Goal: Task Accomplishment & Management: Complete application form

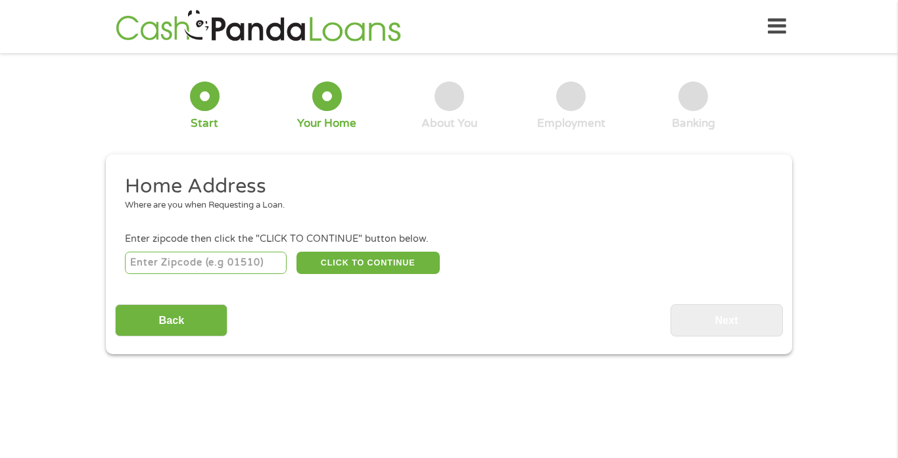
scroll to position [4, 0]
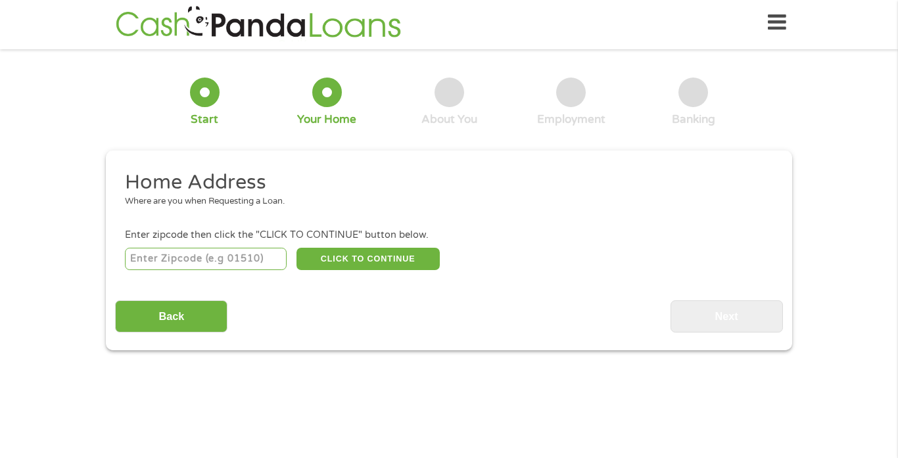
click at [214, 259] on input "number" at bounding box center [206, 259] width 162 height 22
type input "43123"
select select "[US_STATE]"
click at [370, 261] on button "CLICK TO CONTINUE" at bounding box center [368, 259] width 143 height 22
type input "43123"
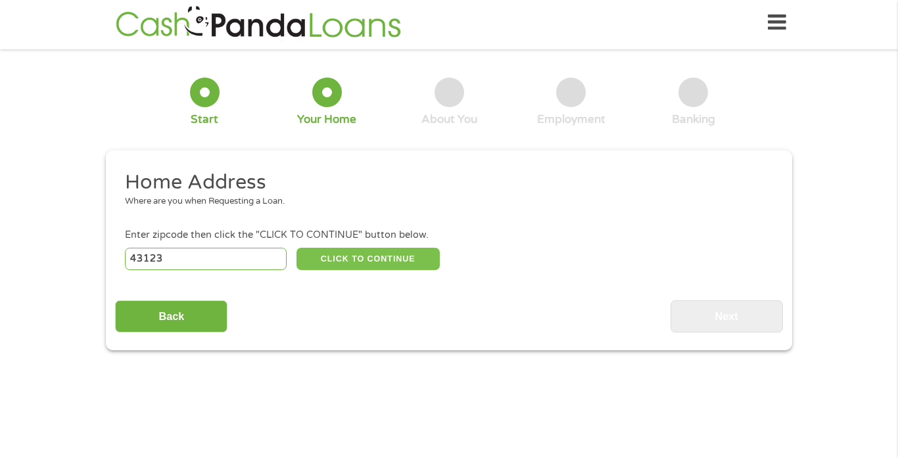
type input "[GEOGRAPHIC_DATA]"
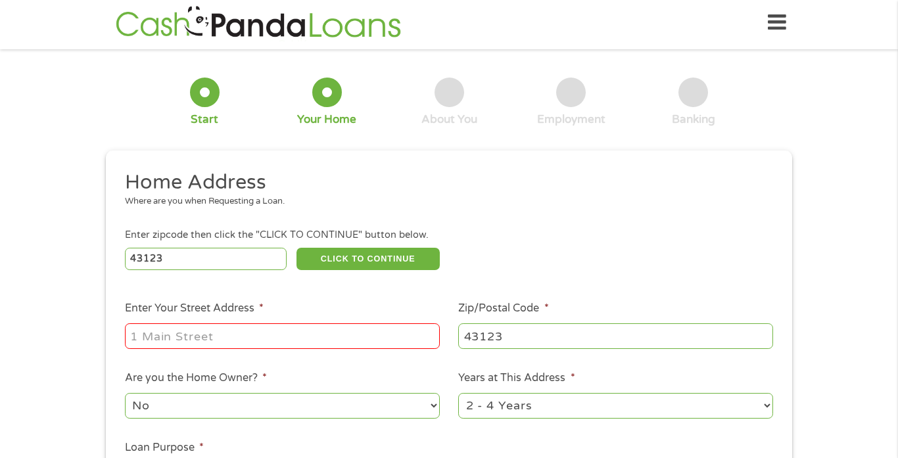
click at [223, 331] on input "Enter Your Street Address *" at bounding box center [282, 336] width 315 height 25
type input "[GEOGRAPHIC_DATA]"
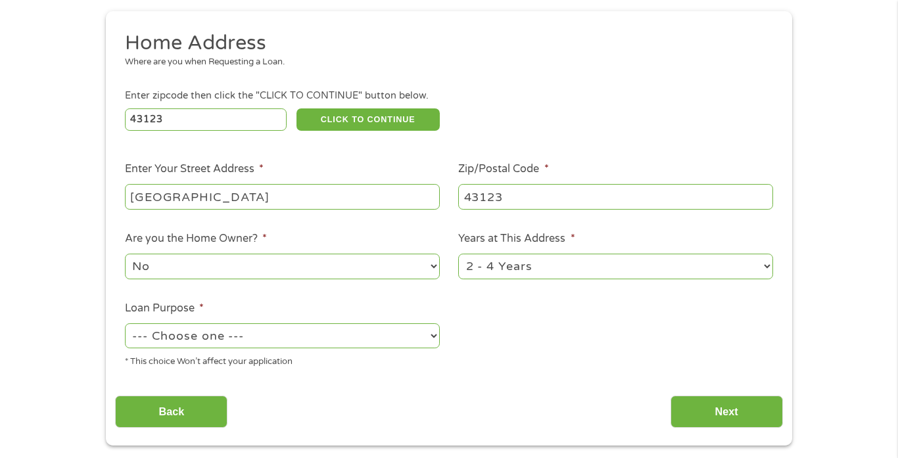
scroll to position [152, 0]
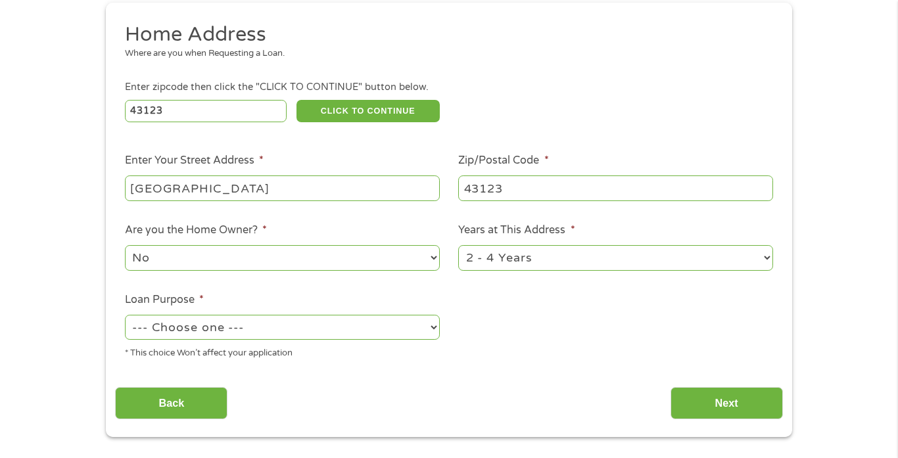
click at [430, 331] on select "--- Choose one --- Pay Bills Debt Consolidation Home Improvement Major Purchase…" at bounding box center [282, 327] width 315 height 25
select select "paybills"
click at [125, 318] on select "--- Choose one --- Pay Bills Debt Consolidation Home Improvement Major Purchase…" at bounding box center [282, 327] width 315 height 25
click at [713, 403] on input "Next" at bounding box center [727, 403] width 112 height 32
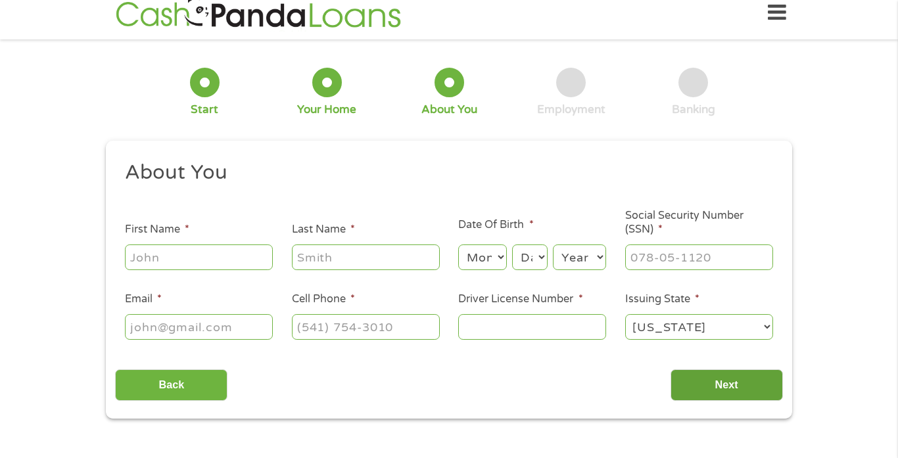
scroll to position [0, 0]
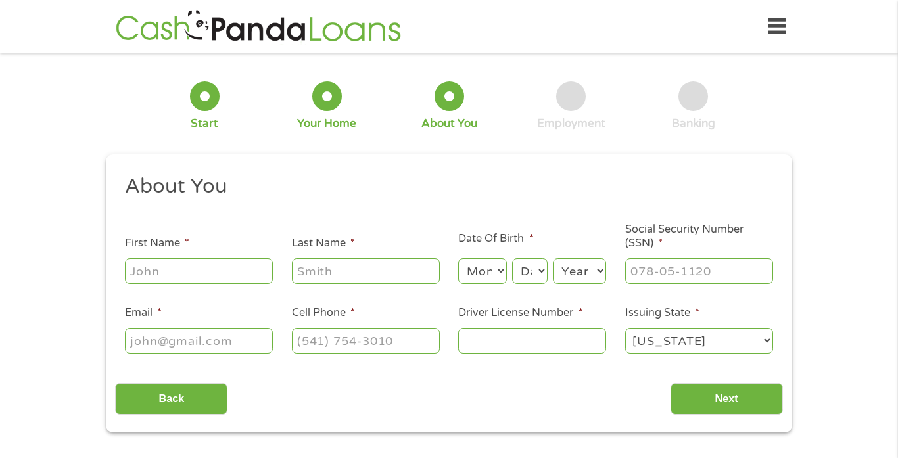
click at [210, 271] on input "First Name *" at bounding box center [199, 270] width 148 height 25
type input "[PERSON_NAME]"
type input "Lombard"
type input "[EMAIL_ADDRESS][DOMAIN_NAME]"
type input "[PHONE_NUMBER]"
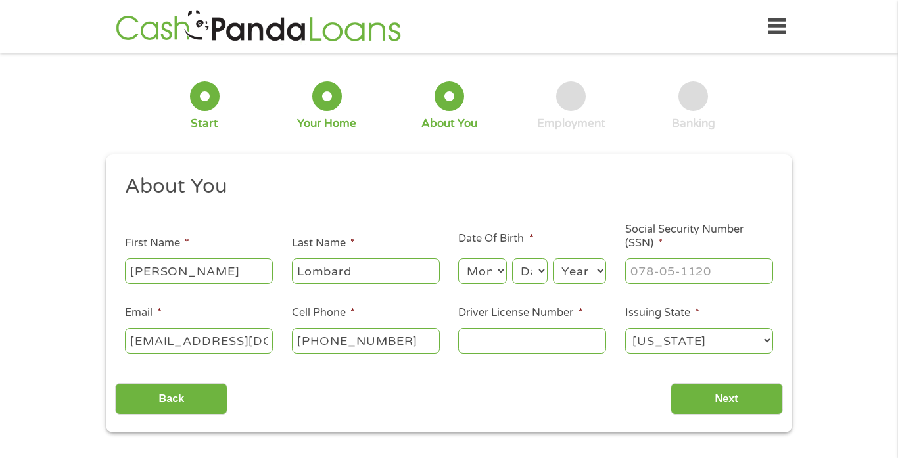
click at [497, 273] on select "Month 1 2 3 4 5 6 7 8 9 10 11 12" at bounding box center [482, 270] width 48 height 25
select select "4"
click at [458, 258] on select "Month 1 2 3 4 5 6 7 8 9 10 11 12" at bounding box center [482, 270] width 48 height 25
drag, startPoint x: 530, startPoint y: 276, endPoint x: 528, endPoint y: 258, distance: 17.2
click at [530, 275] on select "Day 1 2 3 4 5 6 7 8 9 10 11 12 13 14 15 16 17 18 19 20 21 22 23 24 25 26 27 28 …" at bounding box center [530, 270] width 36 height 25
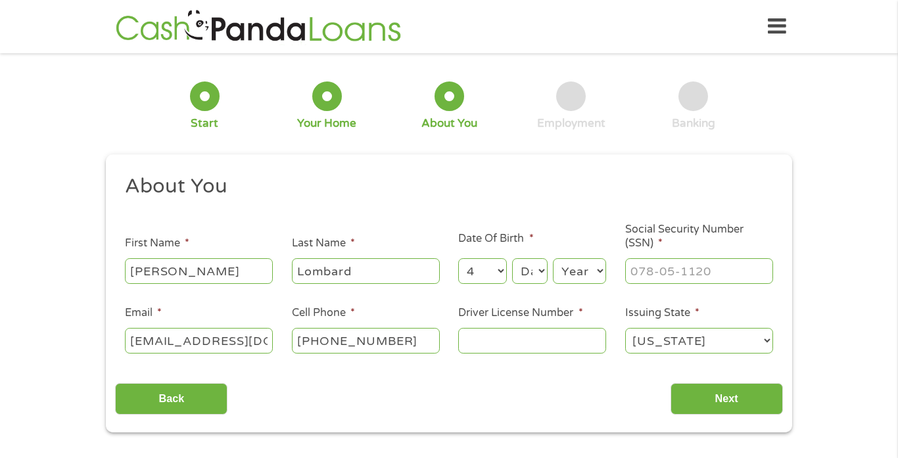
select select "20"
click at [512, 258] on select "Day 1 2 3 4 5 6 7 8 9 10 11 12 13 14 15 16 17 18 19 20 21 22 23 24 25 26 27 28 …" at bounding box center [530, 270] width 36 height 25
click at [579, 275] on select "Year [DATE] 2006 2005 2004 2003 2002 2001 2000 1999 1998 1997 1996 1995 1994 19…" at bounding box center [579, 270] width 53 height 25
select select "1959"
click at [553, 258] on select "Year [DATE] 2006 2005 2004 2003 2002 2001 2000 1999 1998 1997 1996 1995 1994 19…" at bounding box center [579, 270] width 53 height 25
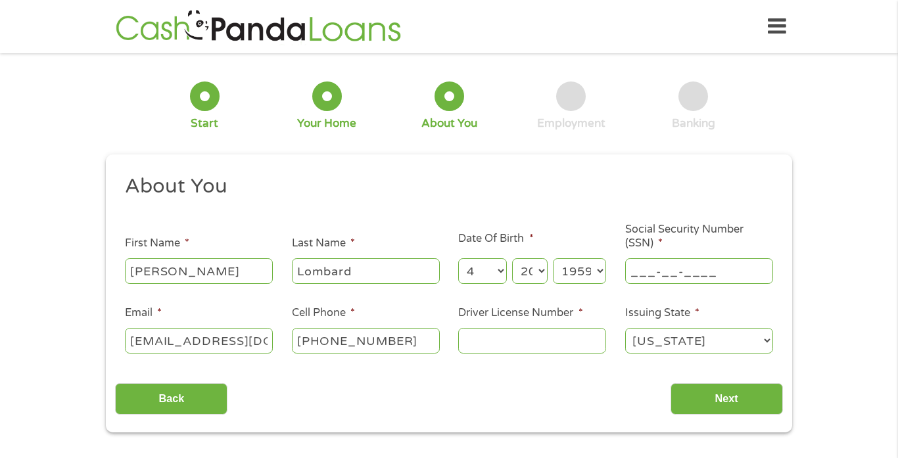
click at [694, 276] on input "___-__-____" at bounding box center [699, 270] width 148 height 25
type input "___-__-_275"
click at [685, 253] on li "Social Security Number (SSN) *" at bounding box center [699, 254] width 167 height 63
click at [651, 272] on input "___-__-____" at bounding box center [699, 270] width 148 height 25
type input "275-64-5728"
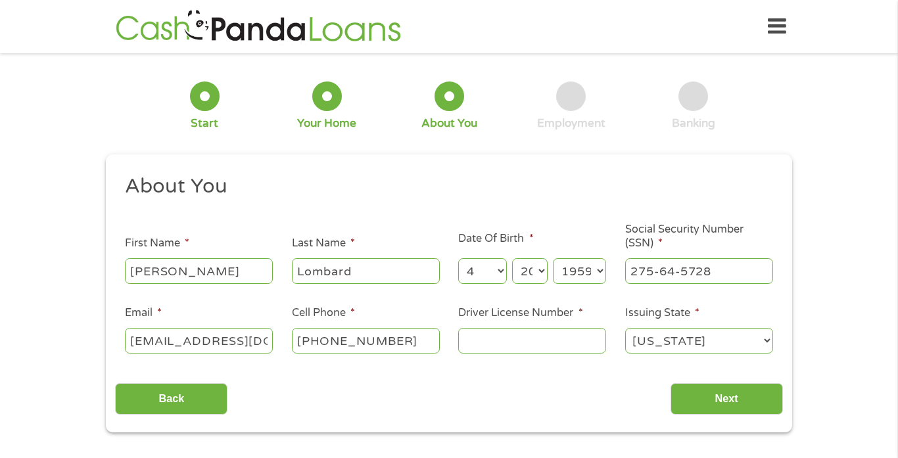
click at [549, 345] on input "Driver License Number *" at bounding box center [532, 340] width 148 height 25
type input "RJ241348"
click at [735, 397] on input "Next" at bounding box center [727, 399] width 112 height 32
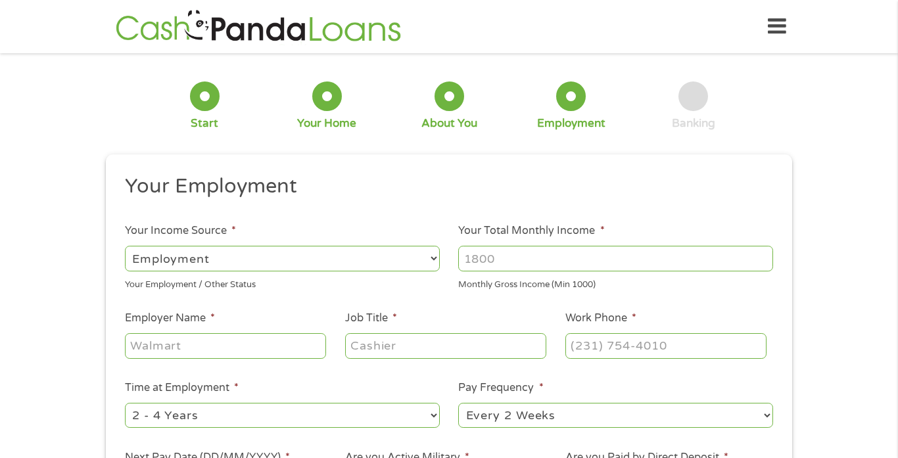
scroll to position [4, 0]
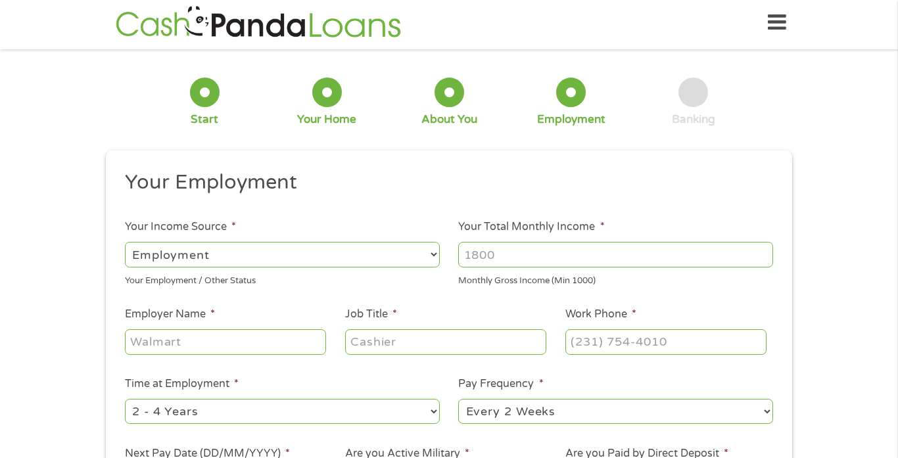
click at [281, 258] on select "--- Choose one --- Employment [DEMOGRAPHIC_DATA] Benefits" at bounding box center [282, 254] width 315 height 25
click at [531, 249] on input "Your Total Monthly Income *" at bounding box center [615, 254] width 315 height 25
type input "8"
type input "5344"
click at [253, 343] on input "Employer Name *" at bounding box center [225, 342] width 201 height 25
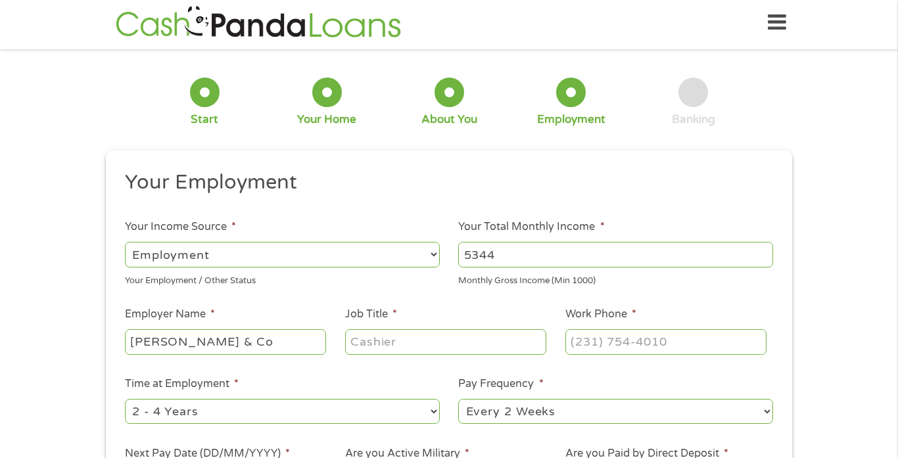
type input "[PERSON_NAME] & Co"
click at [474, 343] on input "Job Title *" at bounding box center [445, 342] width 201 height 25
type input "dispatcher"
click at [580, 342] on input "(___) ___-____" at bounding box center [666, 342] width 201 height 25
type input "[PHONE_NUMBER]"
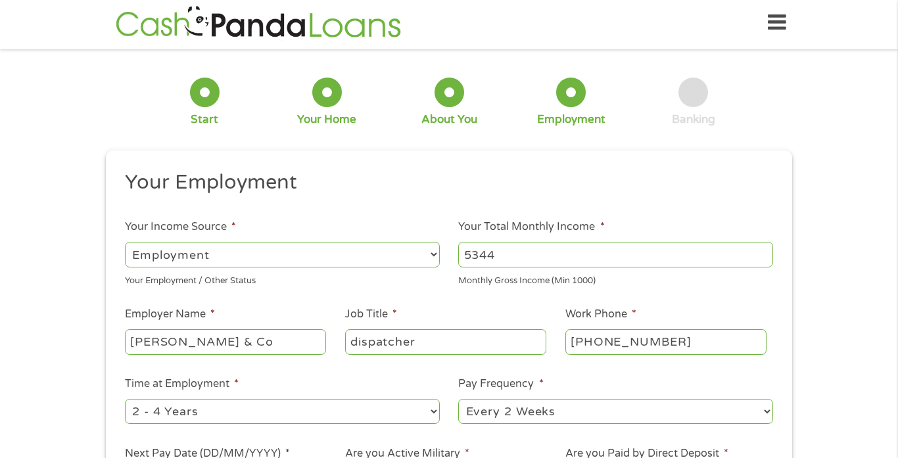
click at [361, 411] on select "--- Choose one --- 1 Year or less 1 - 2 Years 2 - 4 Years Over 4 Years" at bounding box center [282, 411] width 315 height 25
select select "24months"
click at [125, 401] on select "--- Choose one --- 1 Year or less 1 - 2 Years 2 - 4 Years Over 4 Years" at bounding box center [282, 411] width 315 height 25
click at [522, 417] on select "--- Choose one --- Every 2 Weeks Every Week Monthly Semi-Monthly" at bounding box center [615, 411] width 315 height 25
click at [458, 401] on select "--- Choose one --- Every 2 Weeks Every Week Monthly Semi-Monthly" at bounding box center [615, 411] width 315 height 25
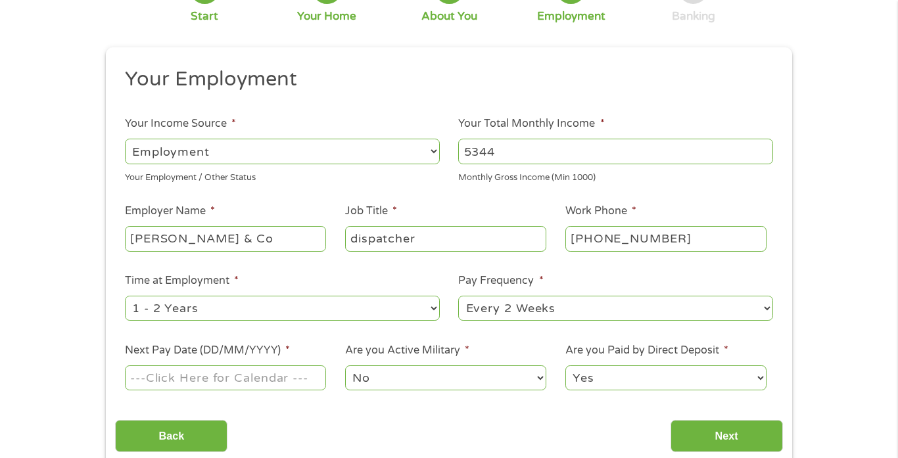
scroll to position [111, 0]
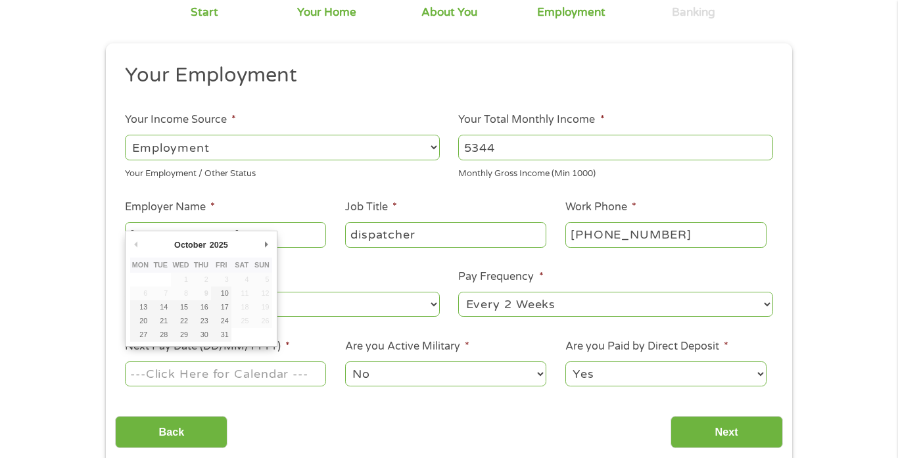
click at [224, 374] on input "Next Pay Date (DD/MM/YYYY) *" at bounding box center [225, 374] width 201 height 25
type input "[DATE]"
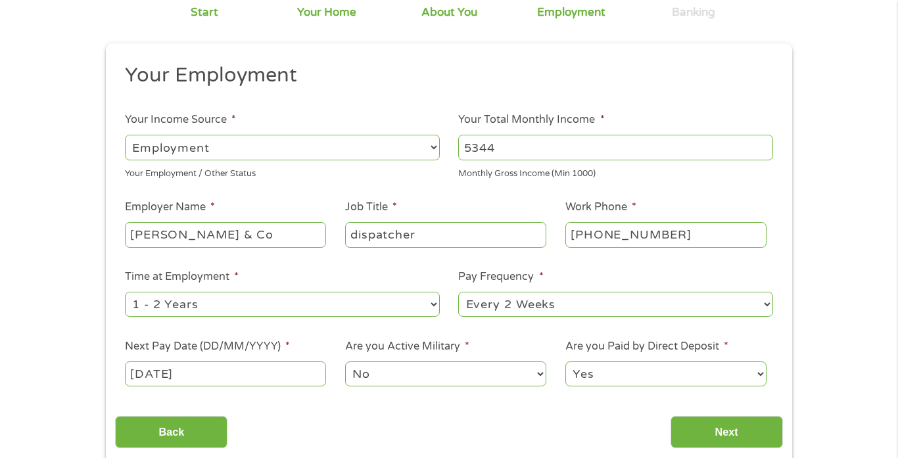
click at [658, 378] on select "Yes No" at bounding box center [666, 374] width 201 height 25
click at [566, 364] on select "Yes No" at bounding box center [666, 374] width 201 height 25
click at [722, 441] on input "Next" at bounding box center [727, 432] width 112 height 32
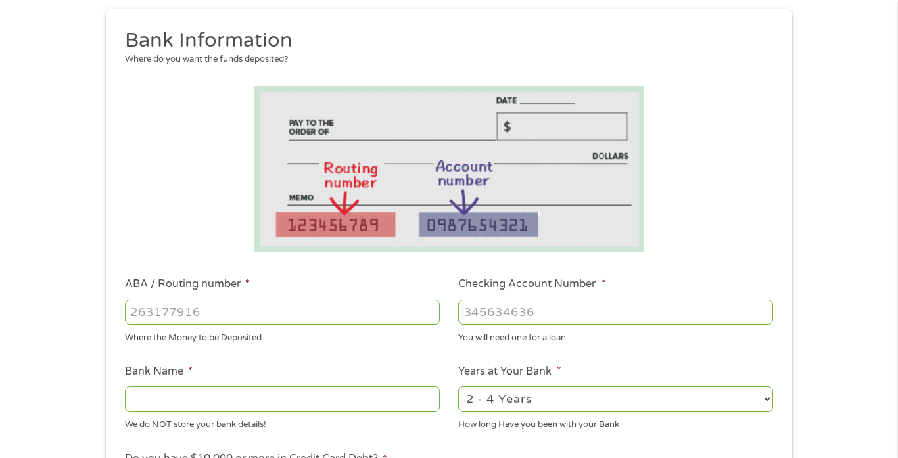
scroll to position [194, 0]
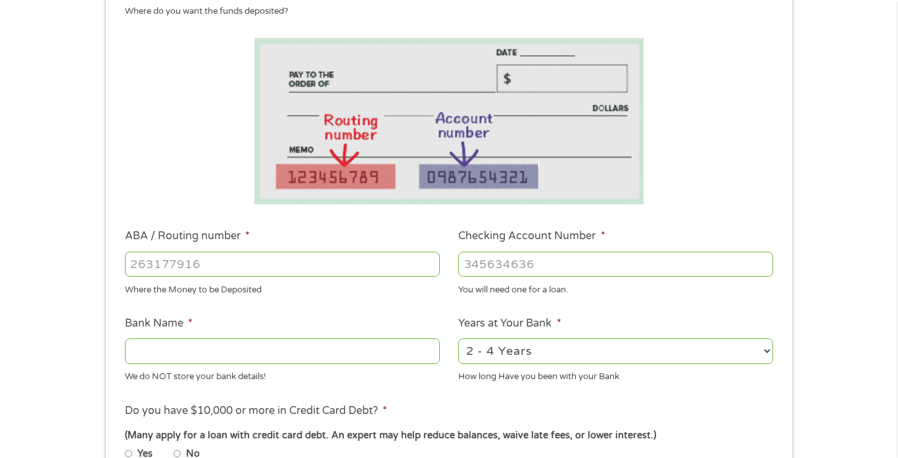
click at [164, 264] on input "ABA / Routing number *" at bounding box center [282, 264] width 315 height 25
type input "044000024"
type input "HUNTINGTON NATIONAL BANK"
type input "044000024"
click at [507, 263] on input "Checking Account Number *" at bounding box center [615, 264] width 315 height 25
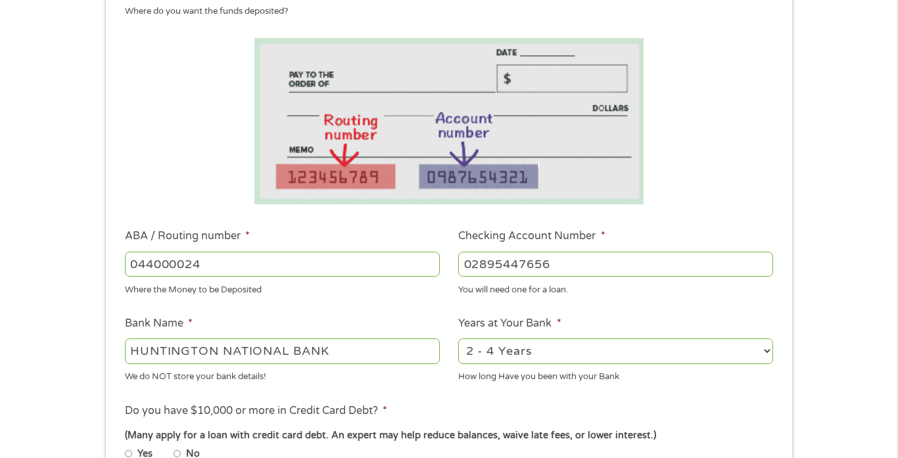
type input "02895447656"
click at [766, 352] on select "2 - 4 Years 6 - 12 Months 1 - 2 Years Over 4 Years" at bounding box center [615, 351] width 315 height 25
select select "60months"
click at [458, 339] on select "2 - 4 Years 6 - 12 Months 1 - 2 Years Over 4 Years" at bounding box center [615, 351] width 315 height 25
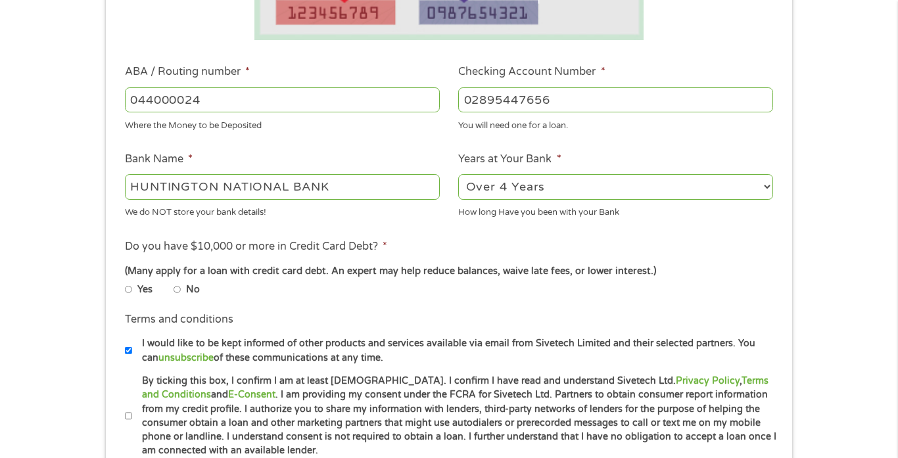
scroll to position [359, 0]
click at [178, 291] on input "No" at bounding box center [178, 289] width 8 height 8
radio input "true"
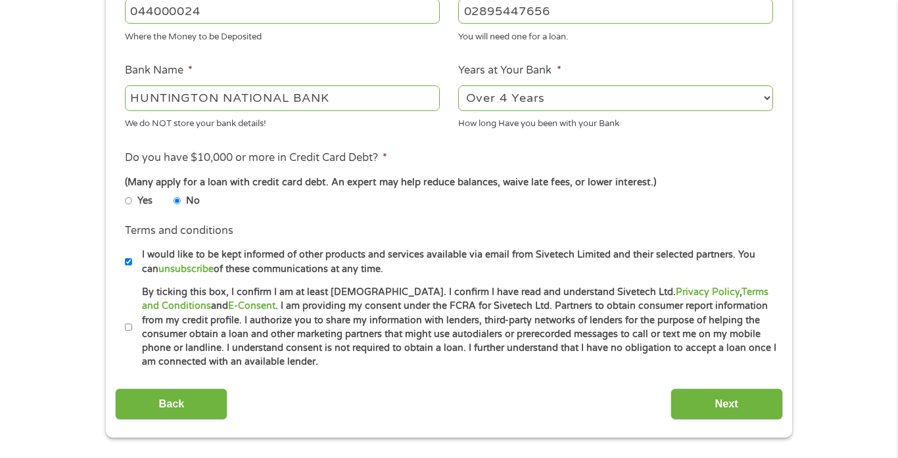
scroll to position [460, 0]
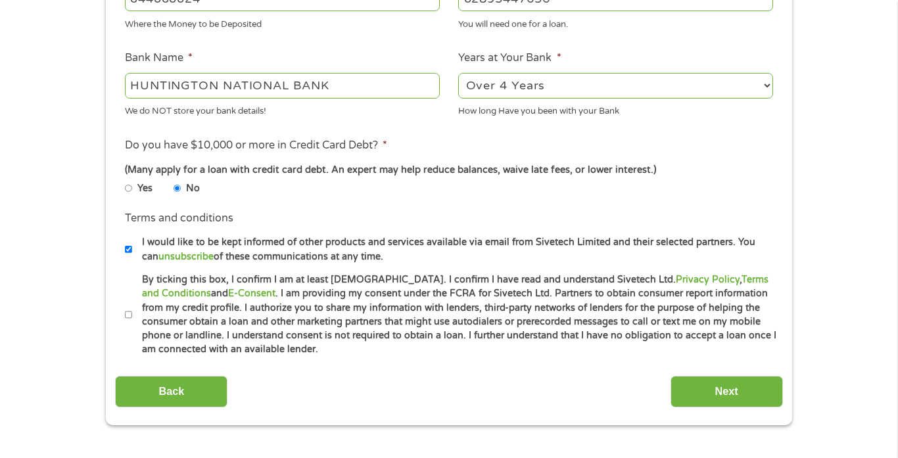
click at [128, 316] on input "By ticking this box, I confirm I am at least [DEMOGRAPHIC_DATA]. I confirm I ha…" at bounding box center [129, 315] width 8 height 8
checkbox input "true"
click at [762, 396] on input "Next" at bounding box center [727, 392] width 112 height 32
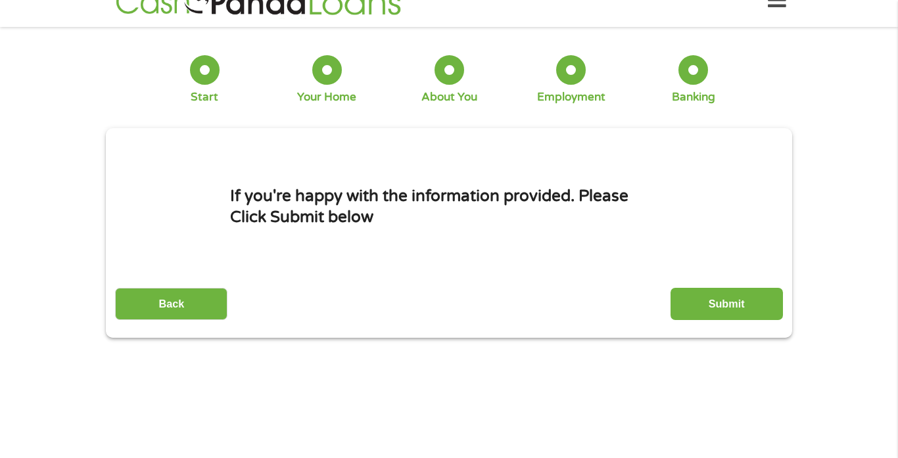
scroll to position [0, 0]
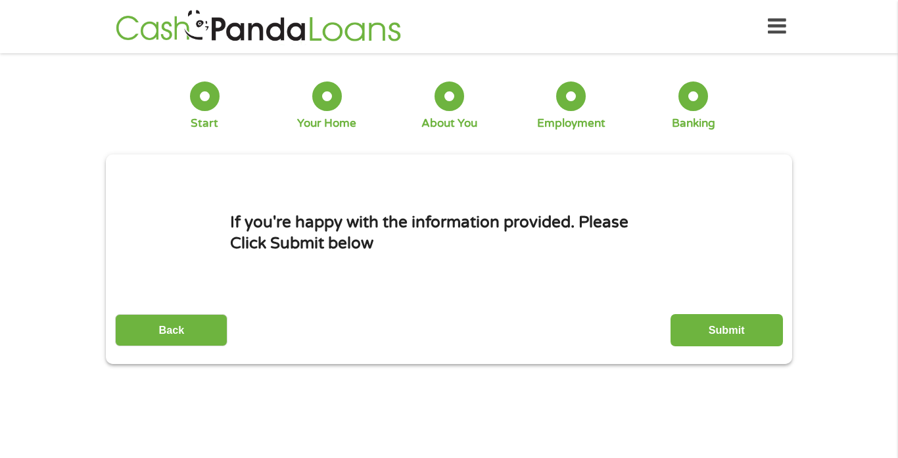
drag, startPoint x: 700, startPoint y: 335, endPoint x: 698, endPoint y: 328, distance: 7.1
click at [699, 328] on input "Submit" at bounding box center [727, 330] width 112 height 32
